Goal: Check status

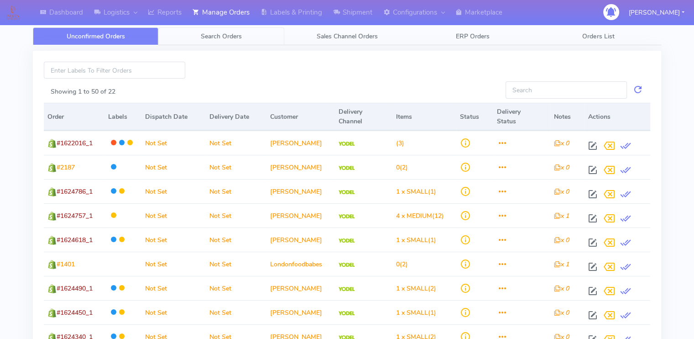
click at [226, 38] on span "Search Orders" at bounding box center [221, 36] width 41 height 9
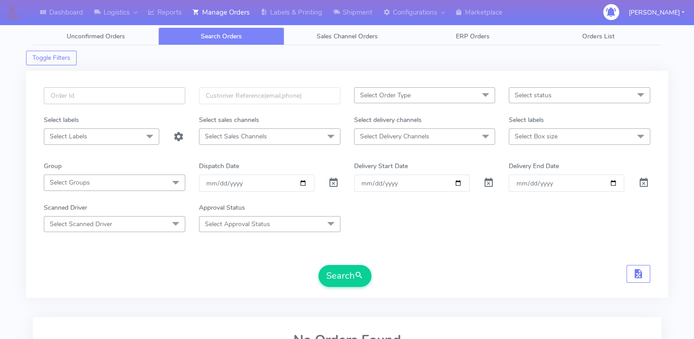
click at [106, 94] on input "text" at bounding box center [114, 95] width 141 height 17
paste input "[EMAIL_ADDRESS][DOMAIN_NAME]"
type input "b"
click at [152, 97] on input "text" at bounding box center [114, 95] width 141 height 17
paste input "1620861"
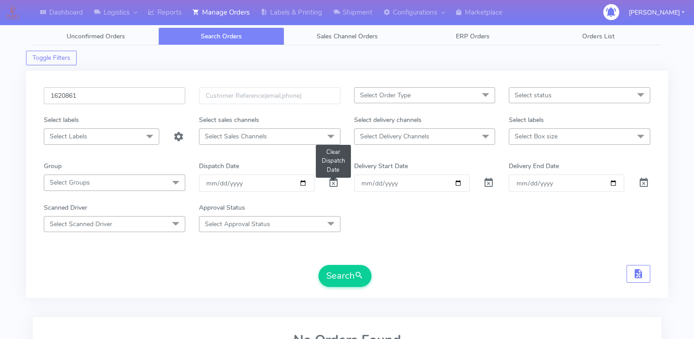
type input "1620861"
click at [333, 183] on span at bounding box center [333, 184] width 11 height 9
click at [346, 280] on button "Search" at bounding box center [345, 276] width 53 height 22
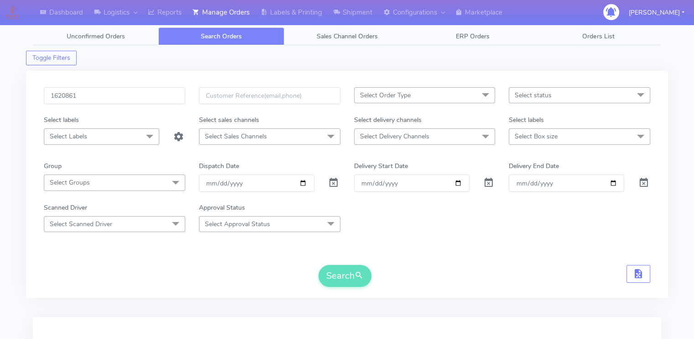
click at [241, 267] on div "Search" at bounding box center [347, 276] width 607 height 22
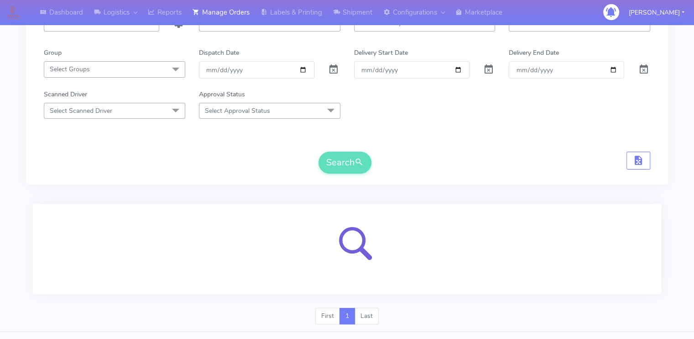
scroll to position [131, 0]
